Goal: Navigation & Orientation: Go to known website

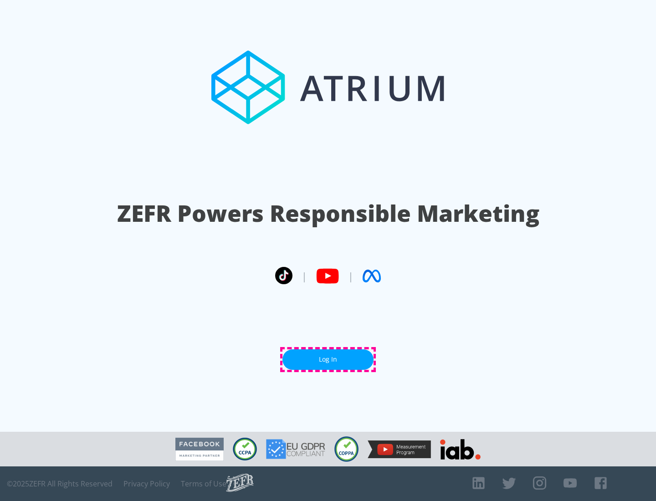
click at [328, 359] on link "Log In" at bounding box center [327, 359] width 91 height 21
